Goal: Navigation & Orientation: Find specific page/section

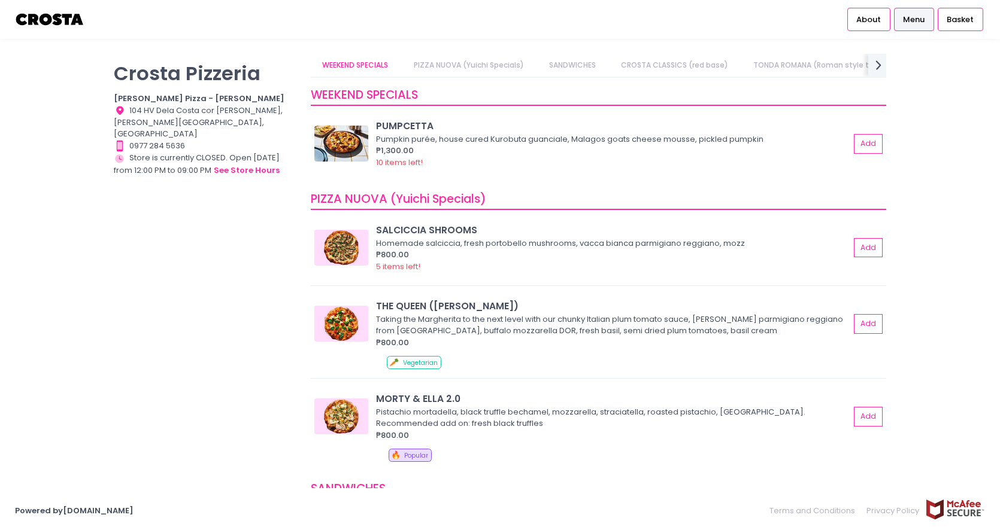
click at [493, 67] on link "PIZZA NUOVA (Yuichi Specials)" at bounding box center [468, 65] width 133 height 23
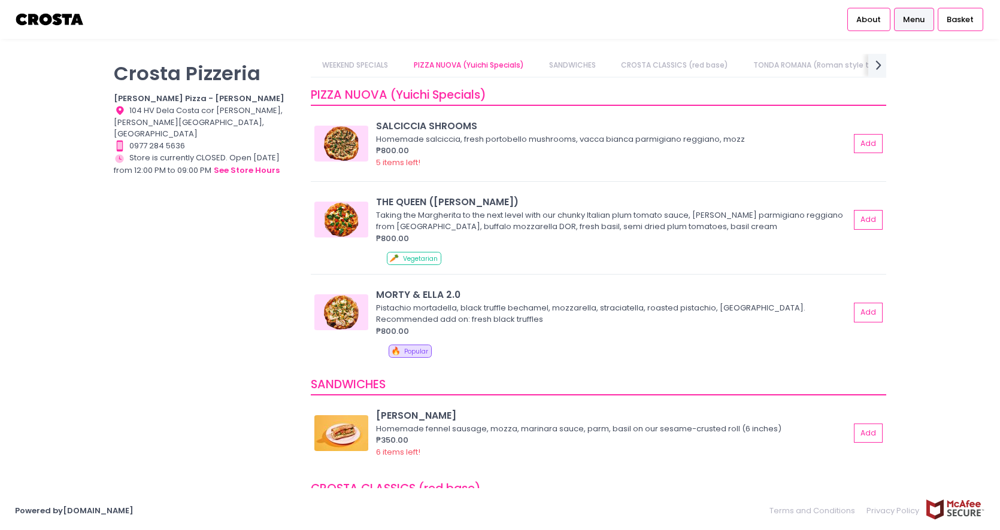
click at [579, 67] on link "SANDWICHES" at bounding box center [572, 65] width 70 height 23
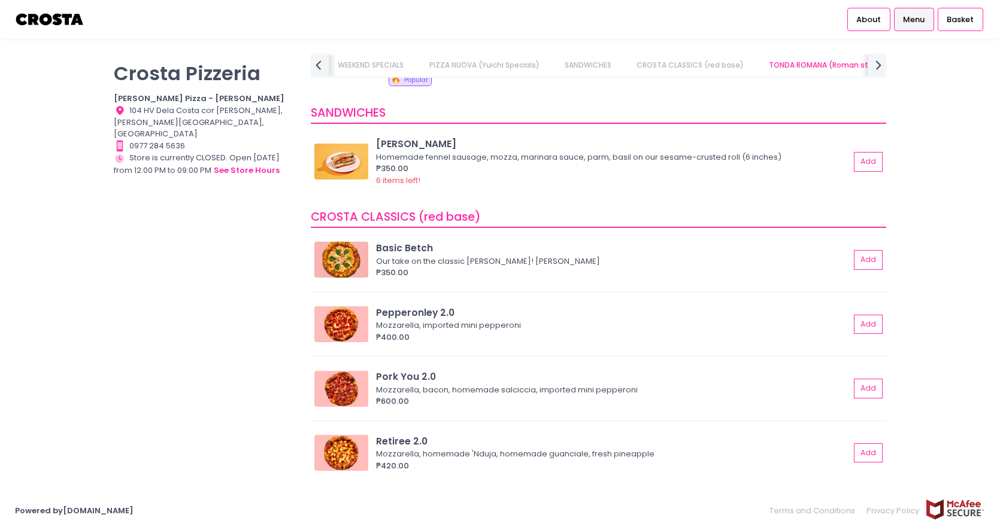
scroll to position [394, 0]
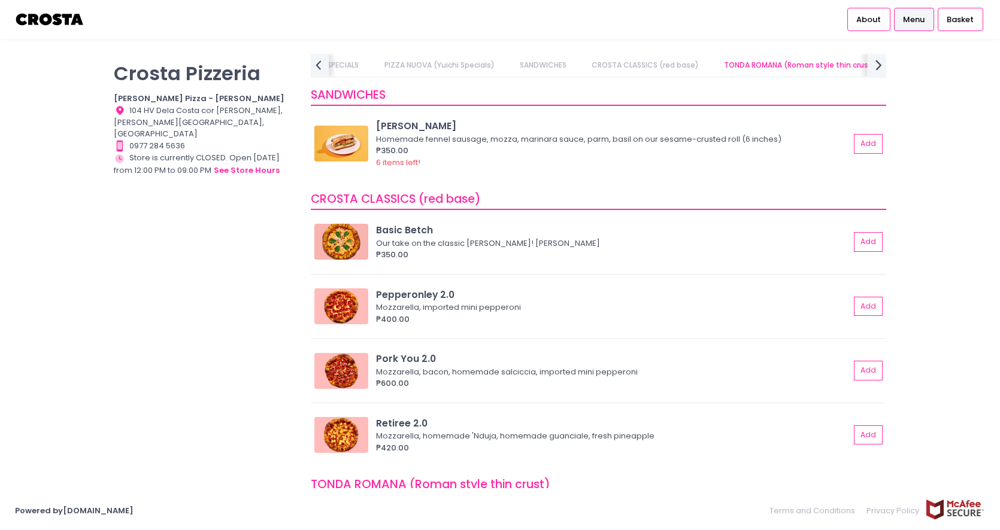
click at [876, 67] on icon "next Created with Sketch." at bounding box center [878, 64] width 17 height 17
click at [876, 72] on icon "next Created with Sketch." at bounding box center [878, 64] width 17 height 17
click at [763, 66] on link "DESSERTS" at bounding box center [764, 65] width 57 height 23
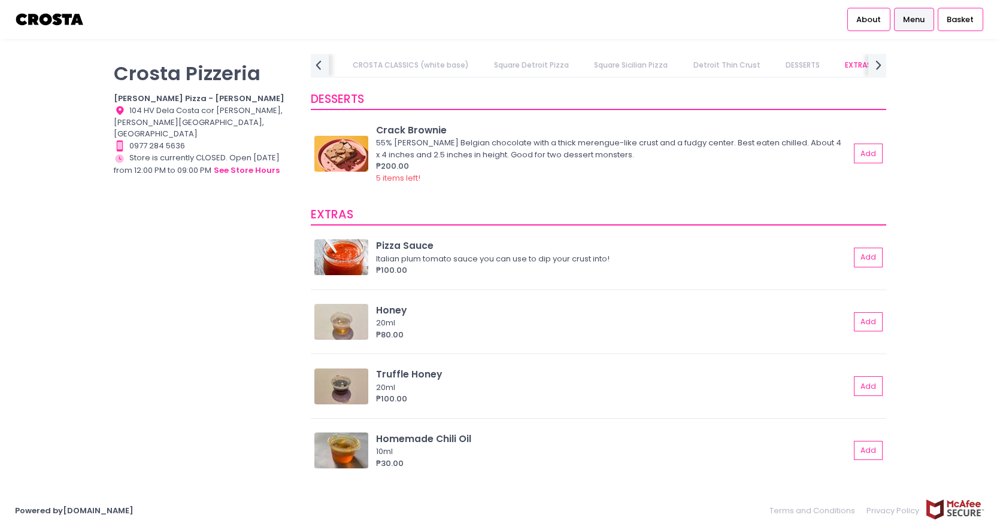
scroll to position [2432, 0]
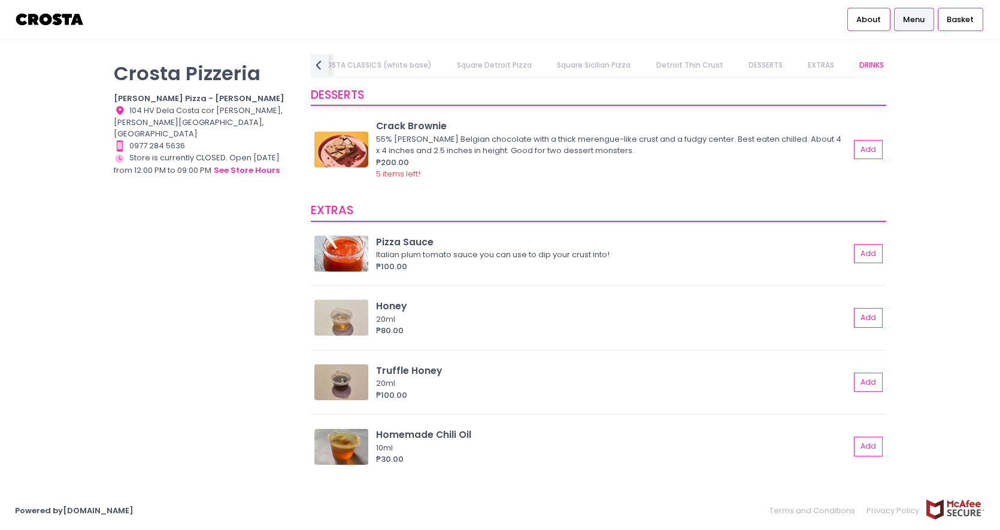
click at [801, 64] on link "EXTRAS" at bounding box center [821, 65] width 50 height 23
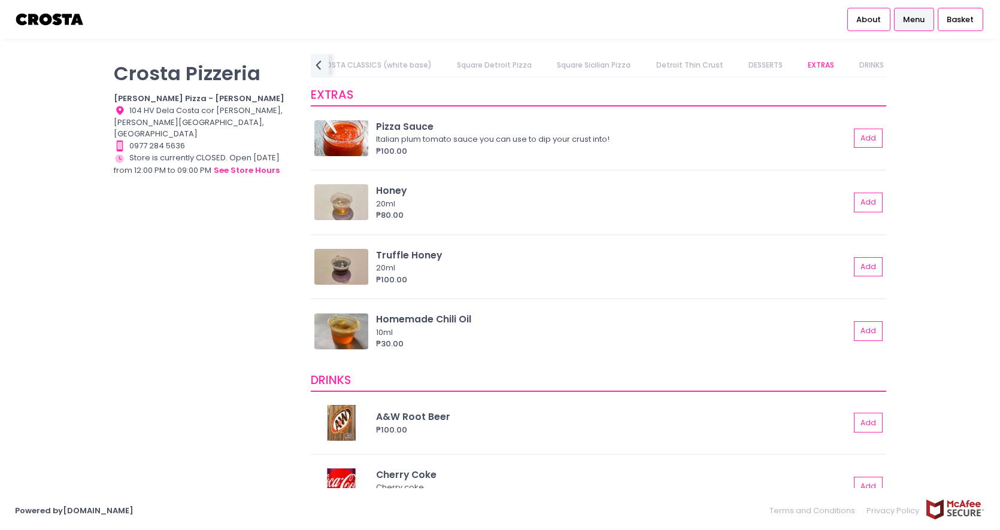
click at [598, 69] on link "Square Sicilian Pizza" at bounding box center [593, 65] width 97 height 23
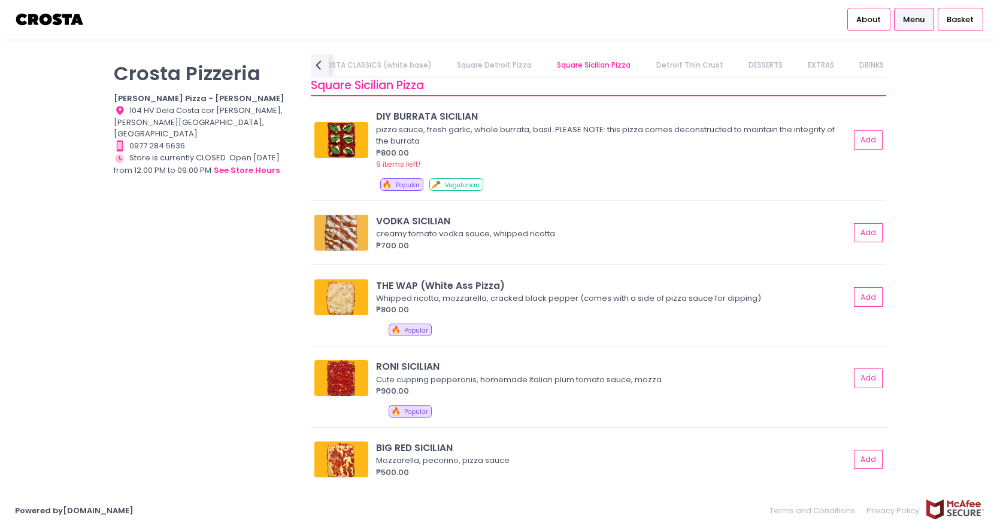
scroll to position [1835, 0]
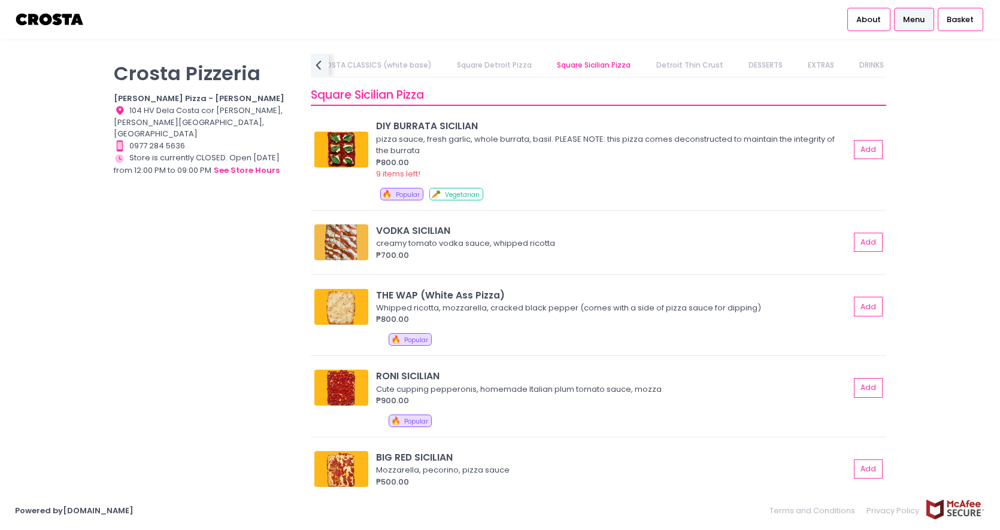
click at [488, 67] on link "Square Detroit Pizza" at bounding box center [494, 65] width 98 height 23
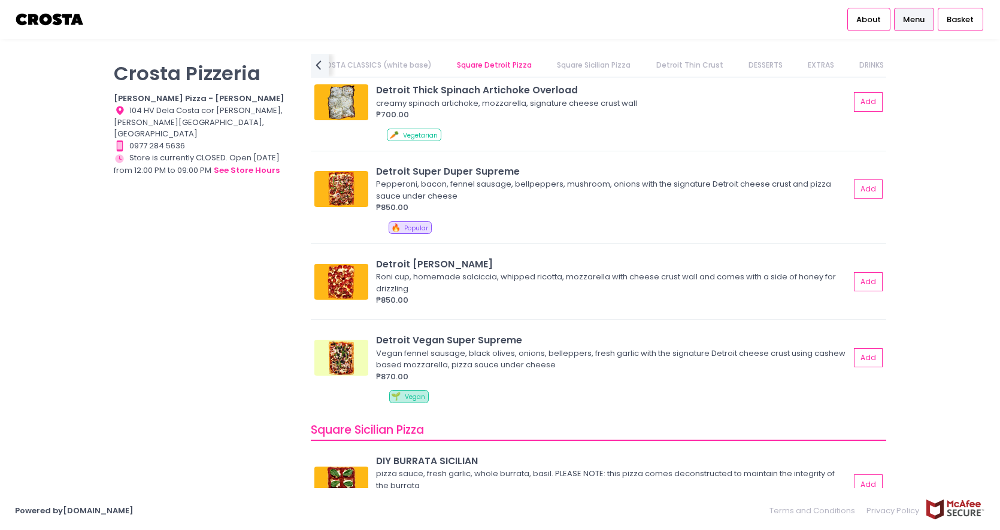
scroll to position [1464, 0]
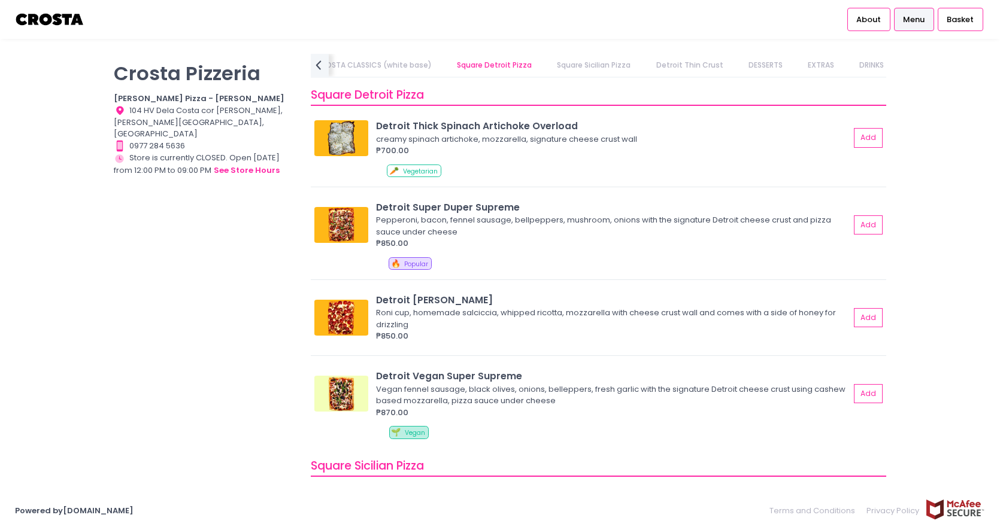
click at [389, 68] on link "CROSTA CLASSICS (white base)" at bounding box center [372, 65] width 139 height 23
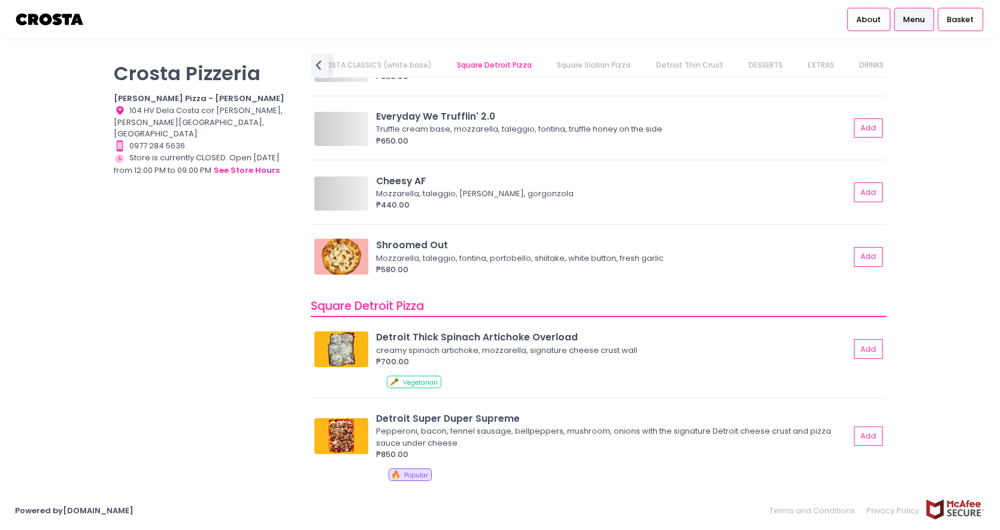
scroll to position [0, 253]
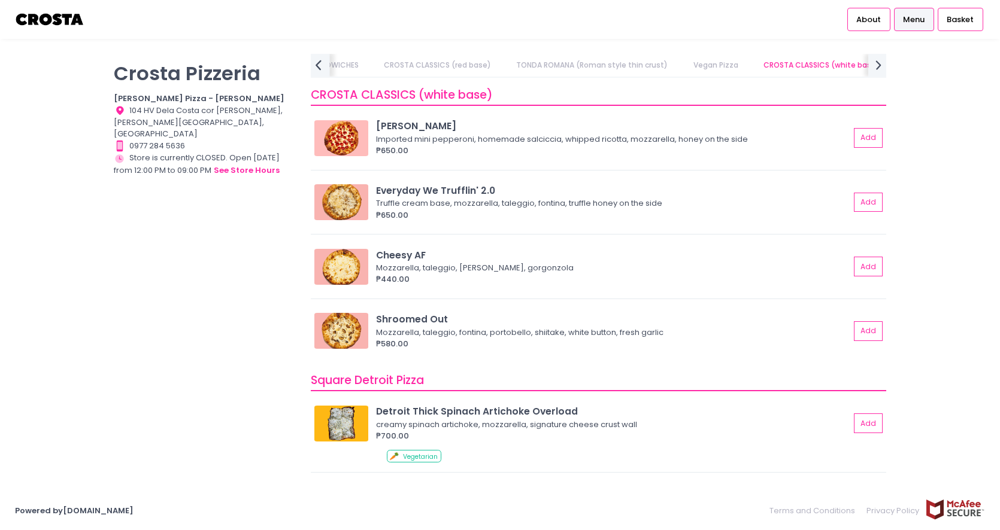
click at [319, 64] on icon "prev Created with Sketch." at bounding box center [317, 64] width 17 height 17
click at [353, 71] on link "WEEKEND SPECIALS" at bounding box center [355, 65] width 89 height 23
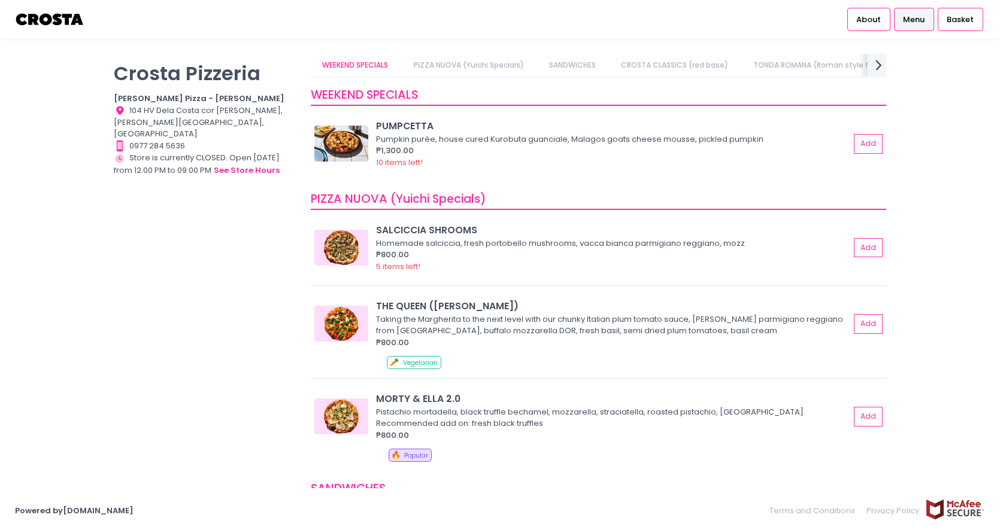
click at [873, 63] on icon "next Created with Sketch." at bounding box center [878, 64] width 17 height 17
click at [759, 62] on link "DESSERTS" at bounding box center [764, 65] width 57 height 23
